Goal: Navigation & Orientation: Find specific page/section

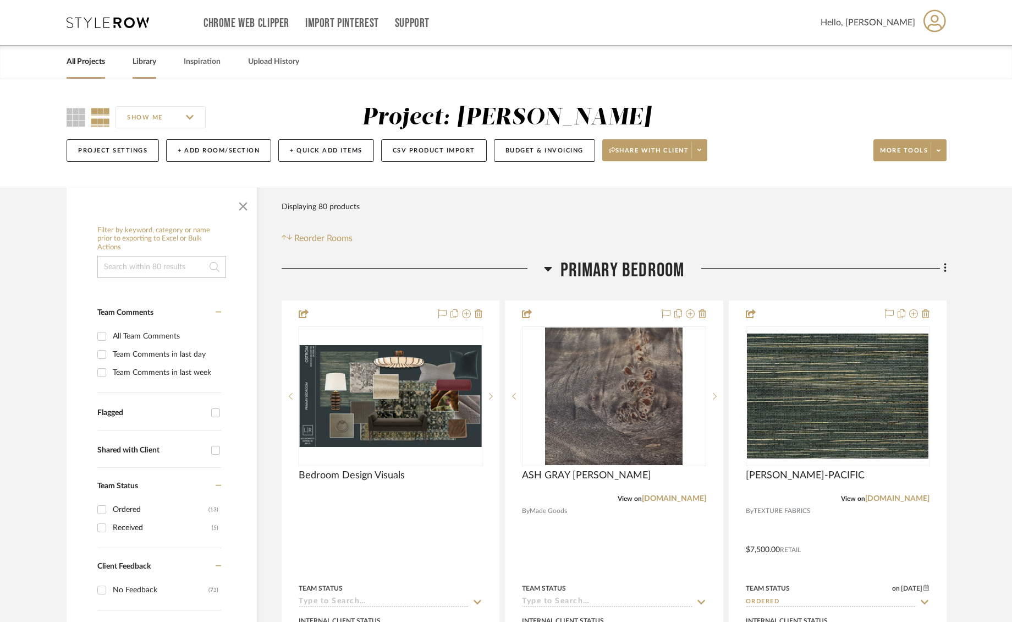
click at [139, 64] on link "Library" at bounding box center [145, 61] width 24 height 15
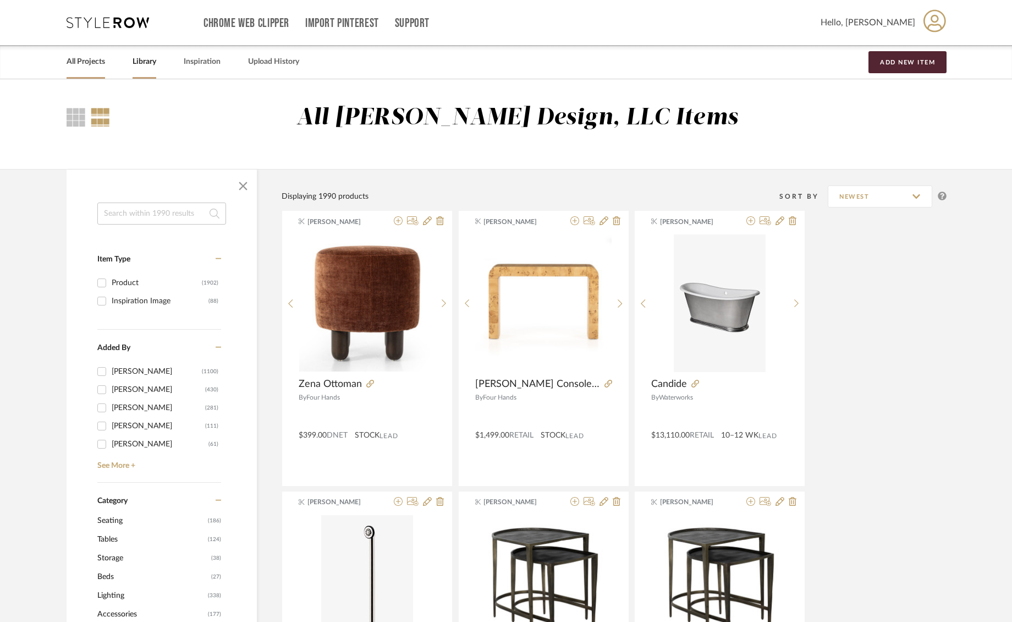
click at [94, 64] on link "All Projects" at bounding box center [86, 61] width 39 height 15
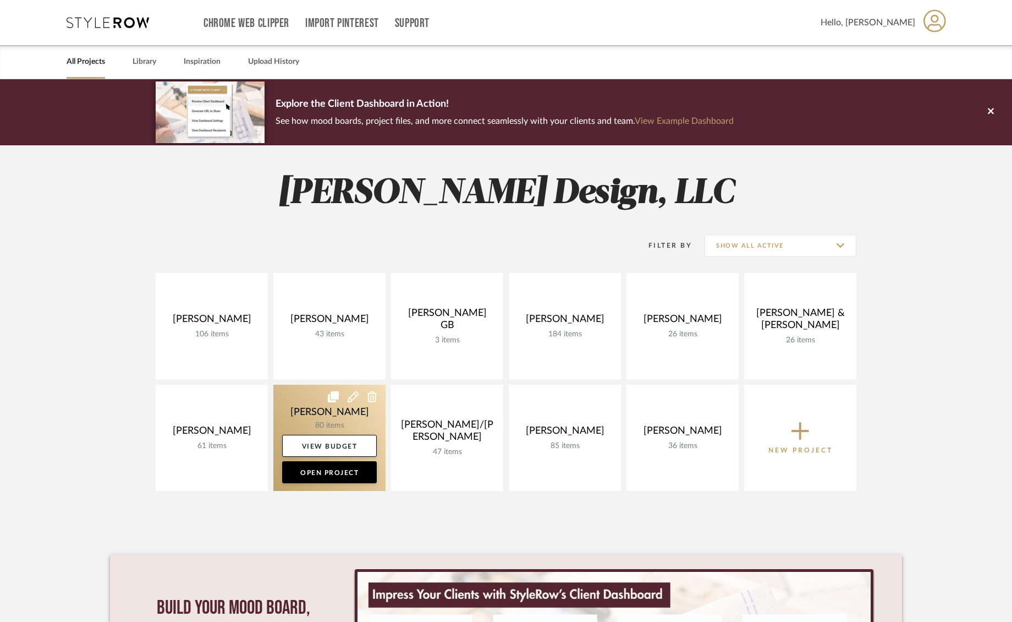
click at [295, 415] on link at bounding box center [329, 437] width 112 height 106
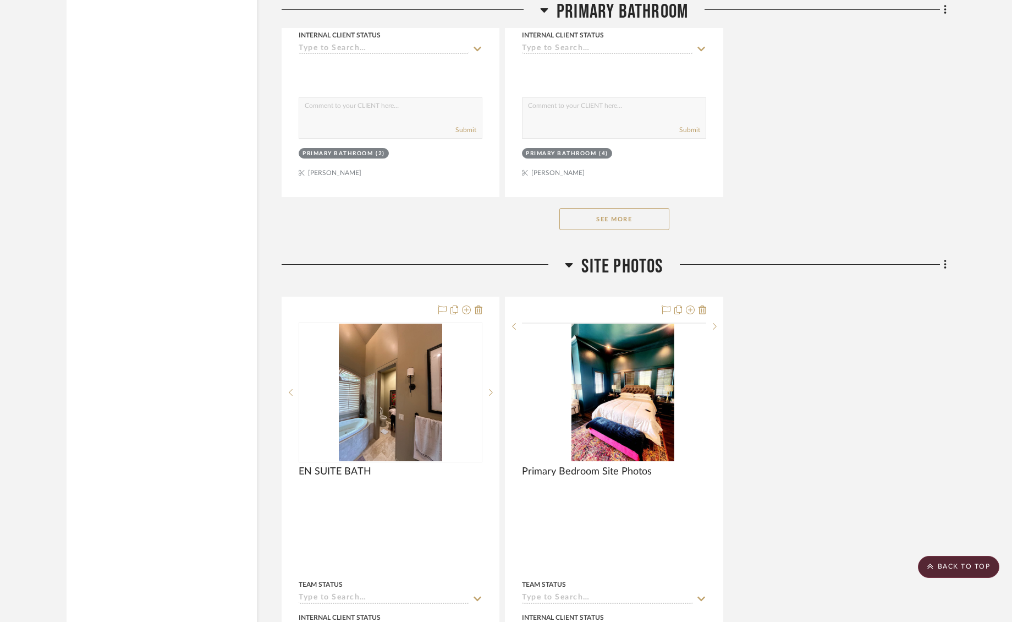
scroll to position [5102, 0]
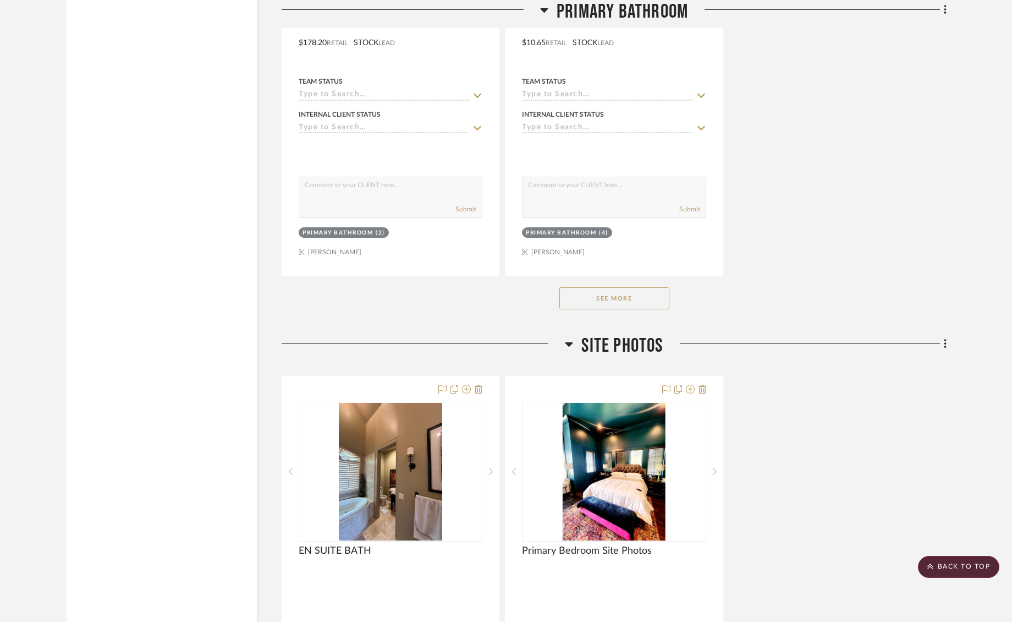
click at [608, 287] on button "See More" at bounding box center [614, 298] width 110 height 22
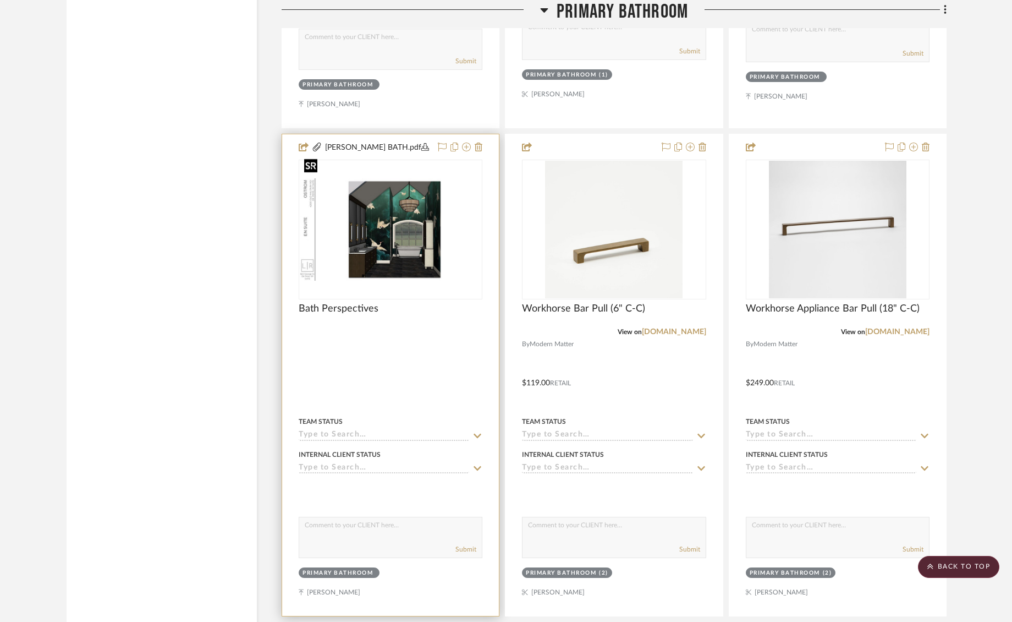
scroll to position [5747, 0]
click at [404, 205] on img "0" at bounding box center [391, 230] width 182 height 102
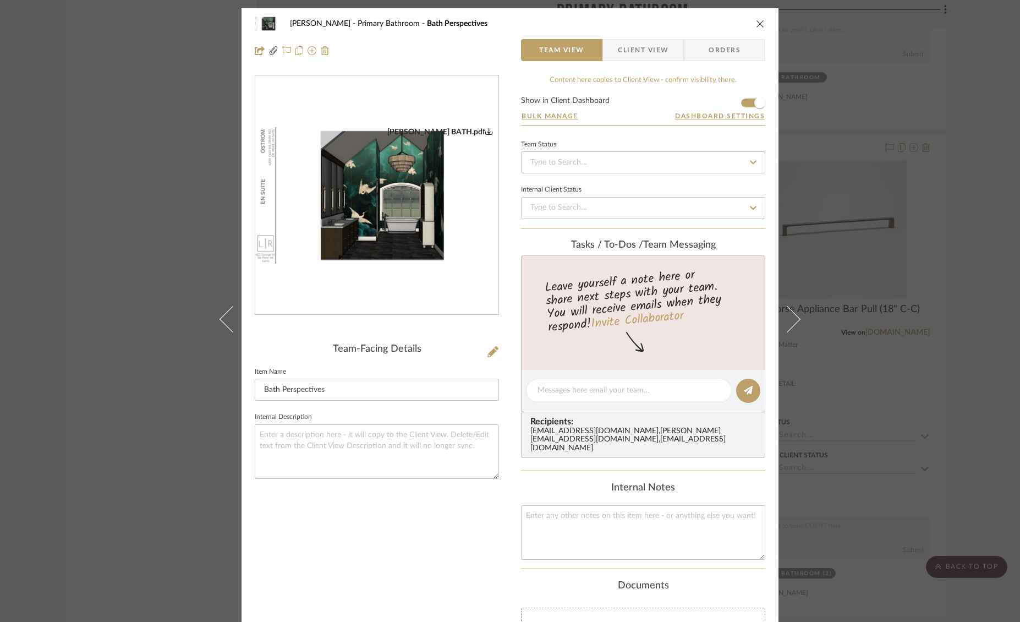
click at [369, 208] on img "0" at bounding box center [376, 195] width 243 height 137
click at [756, 23] on icon "close" at bounding box center [760, 23] width 9 height 9
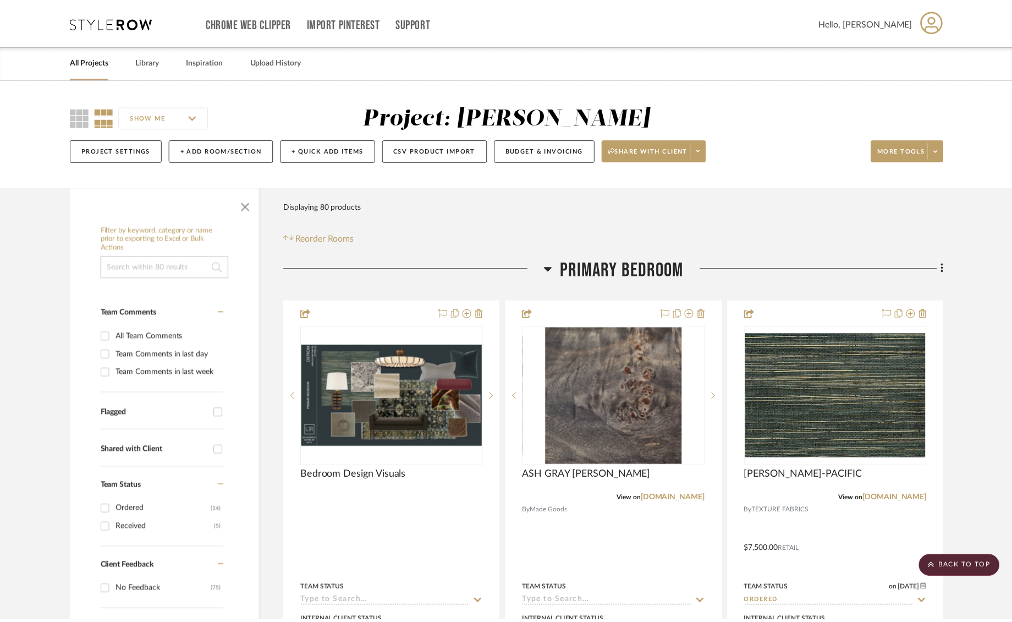
scroll to position [5747, 0]
